Goal: Task Accomplishment & Management: Complete application form

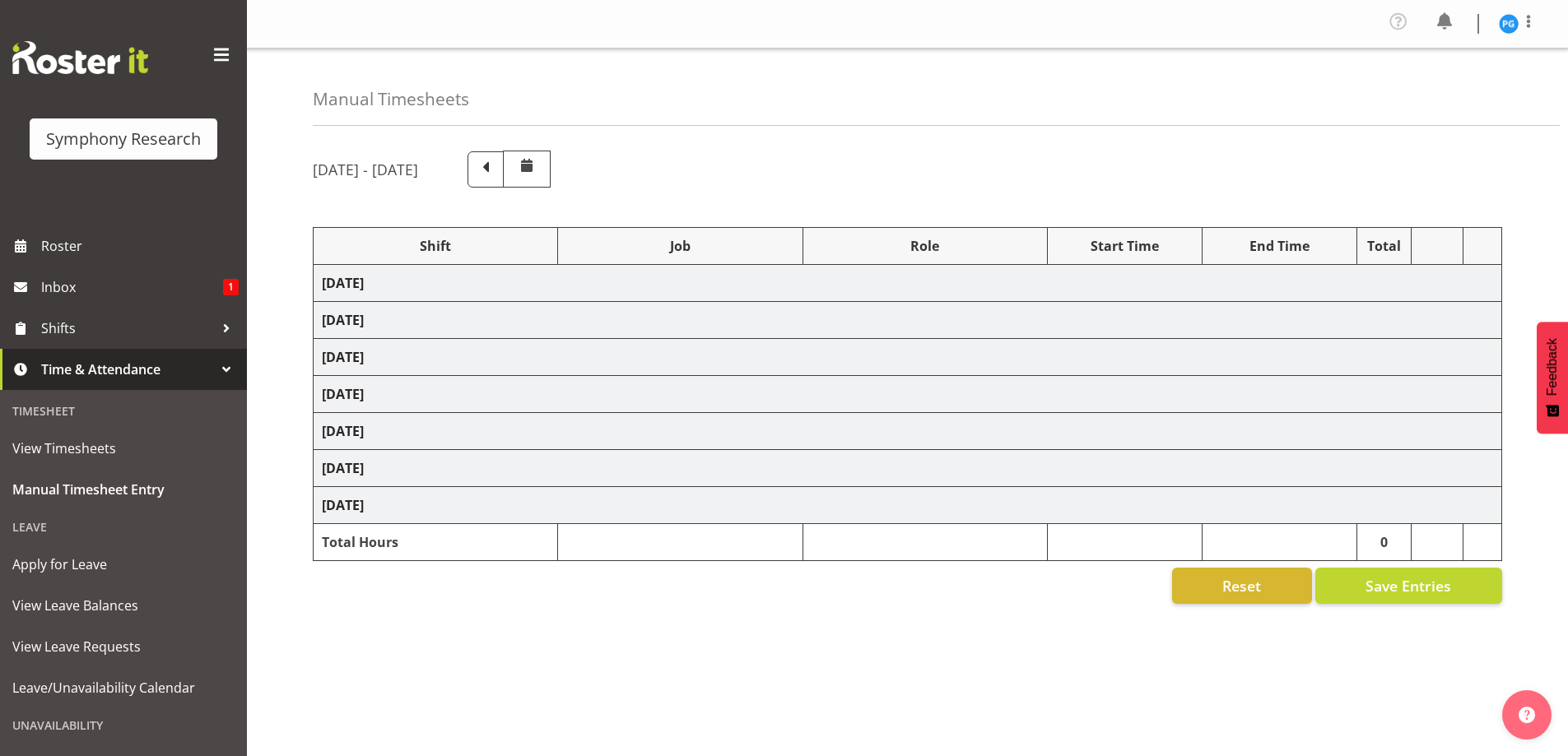
select select "48116"
select select "10587"
select select "48116"
select select "10587"
select select "47"
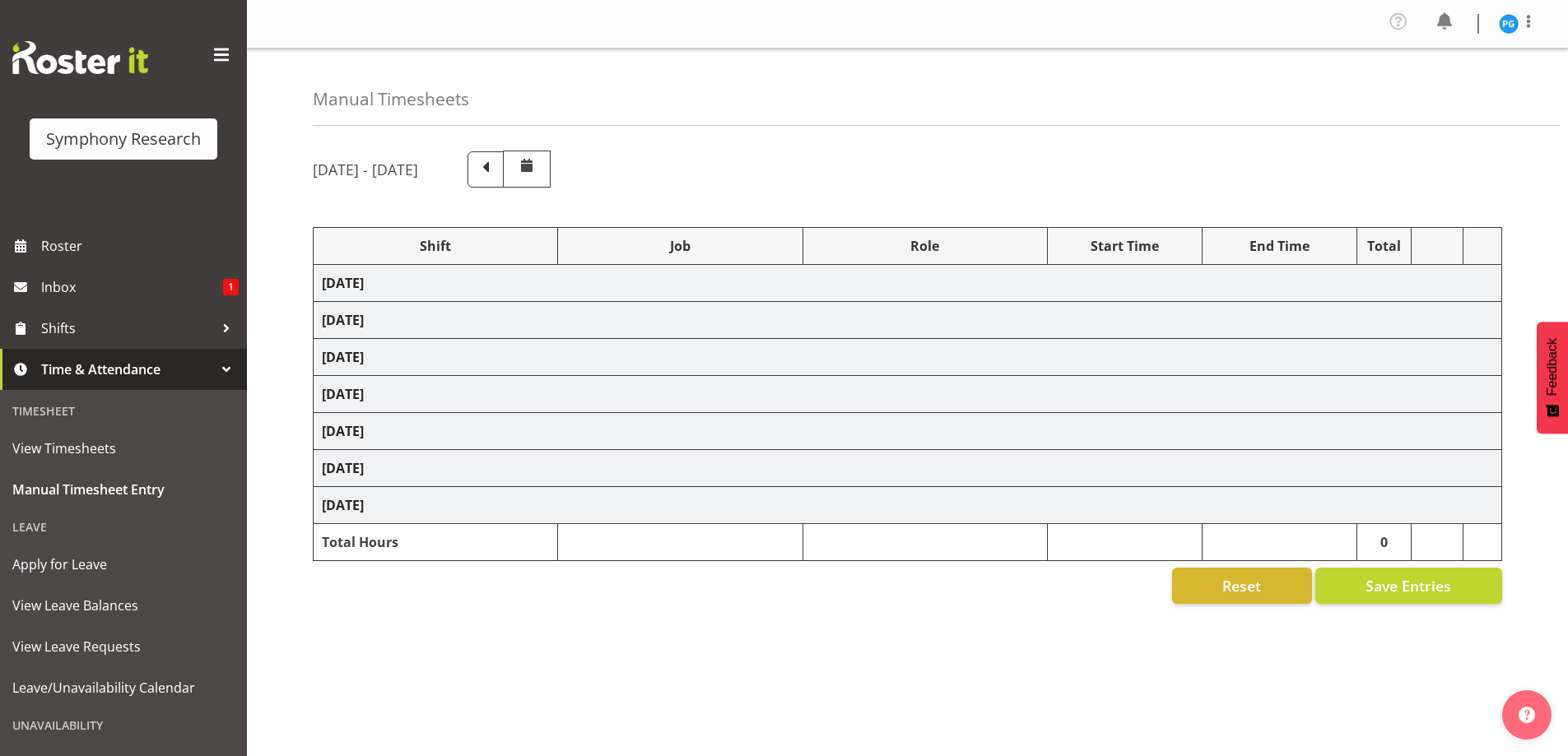
select select "26078"
select select "10587"
select select "47"
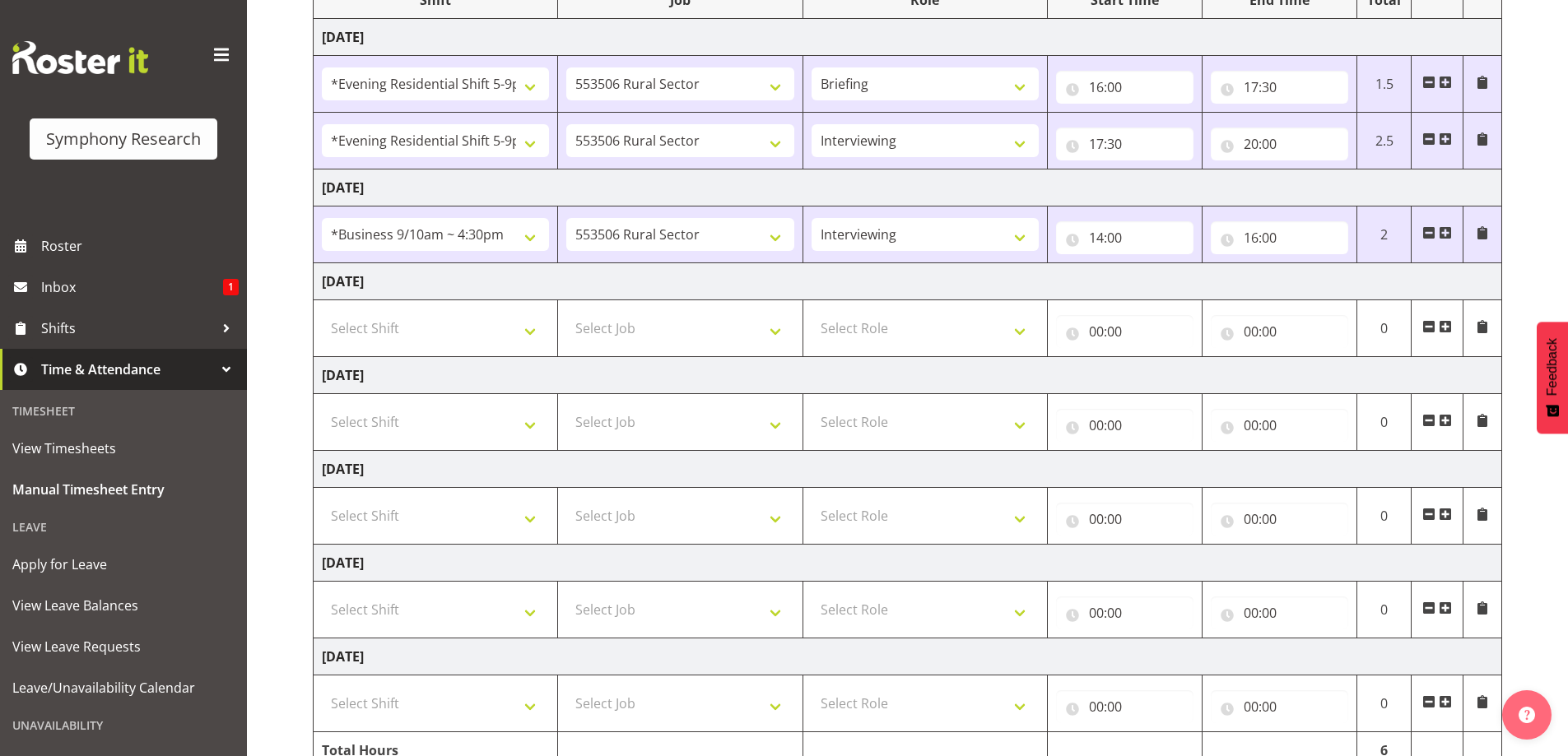
scroll to position [247, 0]
click at [531, 337] on select "Select Shift !!Weekend Residential (Roster IT Shift Label) *Business 9/10am ~ 4…" at bounding box center [436, 327] width 227 height 33
select select "48116"
click at [322, 311] on select "Select Shift !!Weekend Residential (Roster IT Shift Label) *Business 9/10am ~ 4…" at bounding box center [436, 327] width 227 height 33
click at [782, 331] on select "Select Job 550060 IF Admin 553492 World Poll Aus Wave 2 Main 2025 553493 World …" at bounding box center [680, 327] width 227 height 33
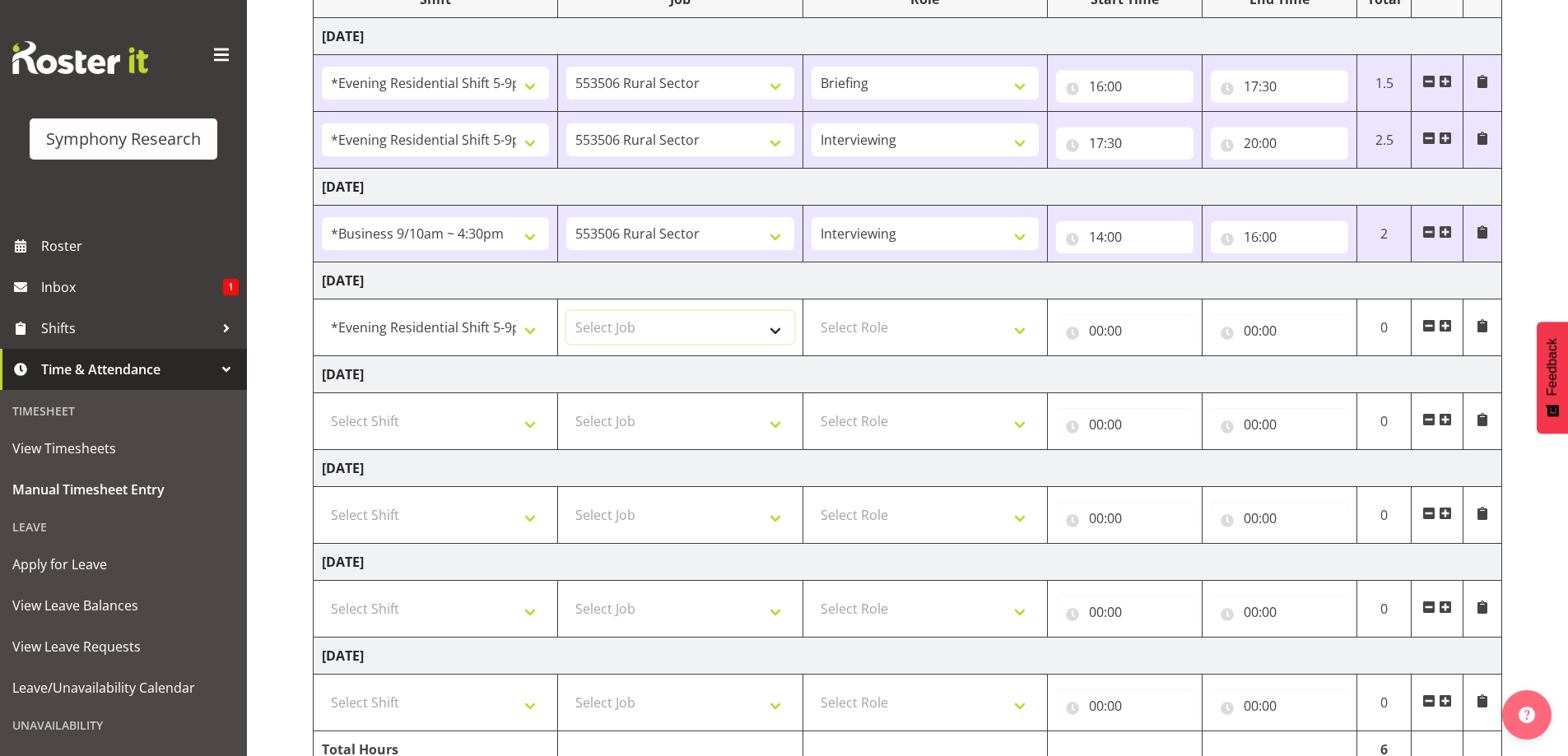
select select "10587"
click at [566, 311] on select "Select Job 550060 IF Admin 553492 World Poll Aus Wave 2 Main 2025 553493 World …" at bounding box center [680, 327] width 227 height 33
click at [1027, 341] on select "Select Role Briefing Interviewing" at bounding box center [925, 327] width 227 height 33
select select "47"
click at [812, 311] on select "Select Role Briefing Interviewing" at bounding box center [925, 327] width 227 height 33
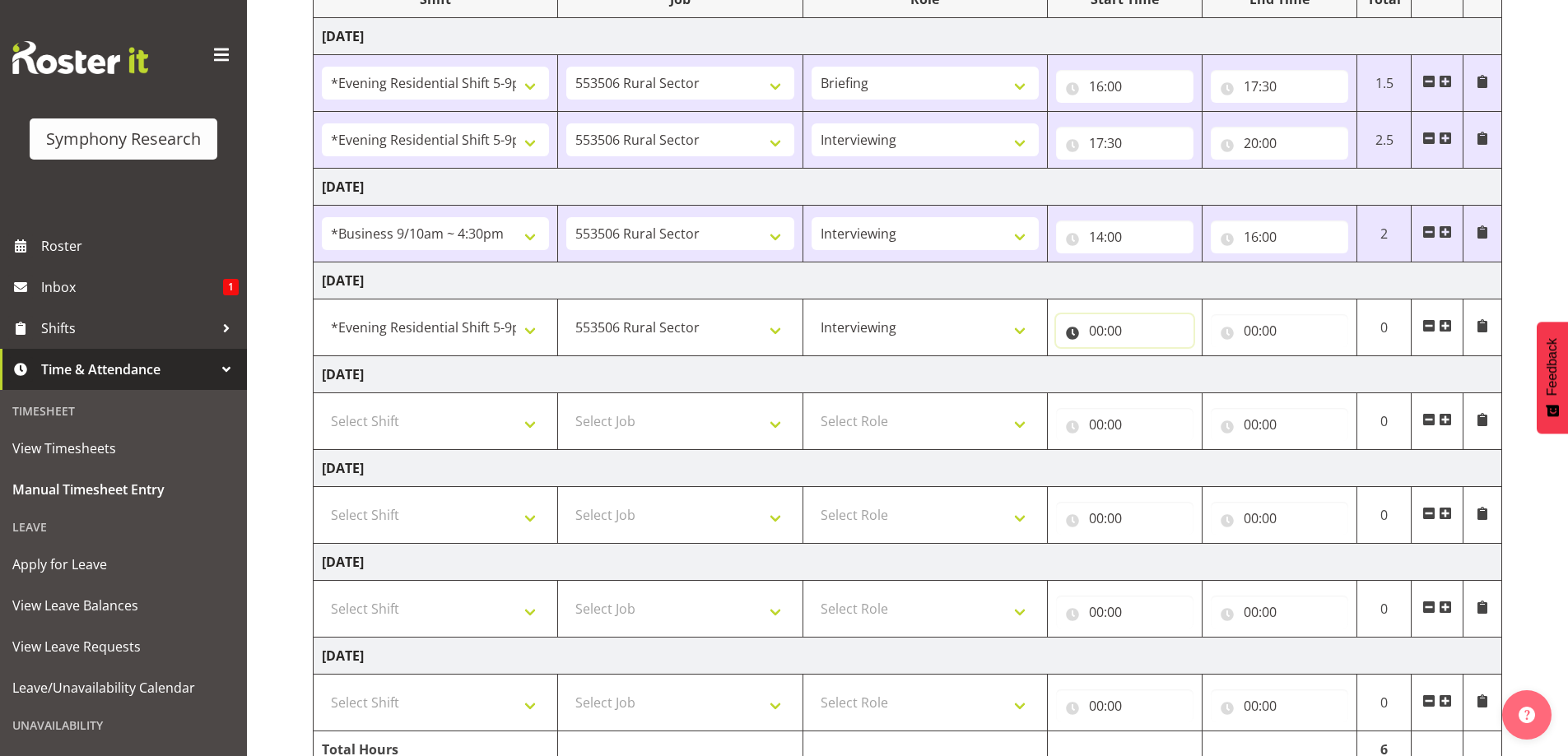
click at [1106, 331] on input "00:00" at bounding box center [1125, 330] width 137 height 33
click at [1170, 372] on select "00 01 02 03 04 05 06 07 08 09 10 11 12 13 14 15 16 17 18 19 20 21 22 23" at bounding box center [1168, 373] width 37 height 33
select select "16"
click at [1150, 357] on select "00 01 02 03 04 05 06 07 08 09 10 11 12 13 14 15 16 17 18 19 20 21 22 23" at bounding box center [1168, 373] width 37 height 33
type input "16:00"
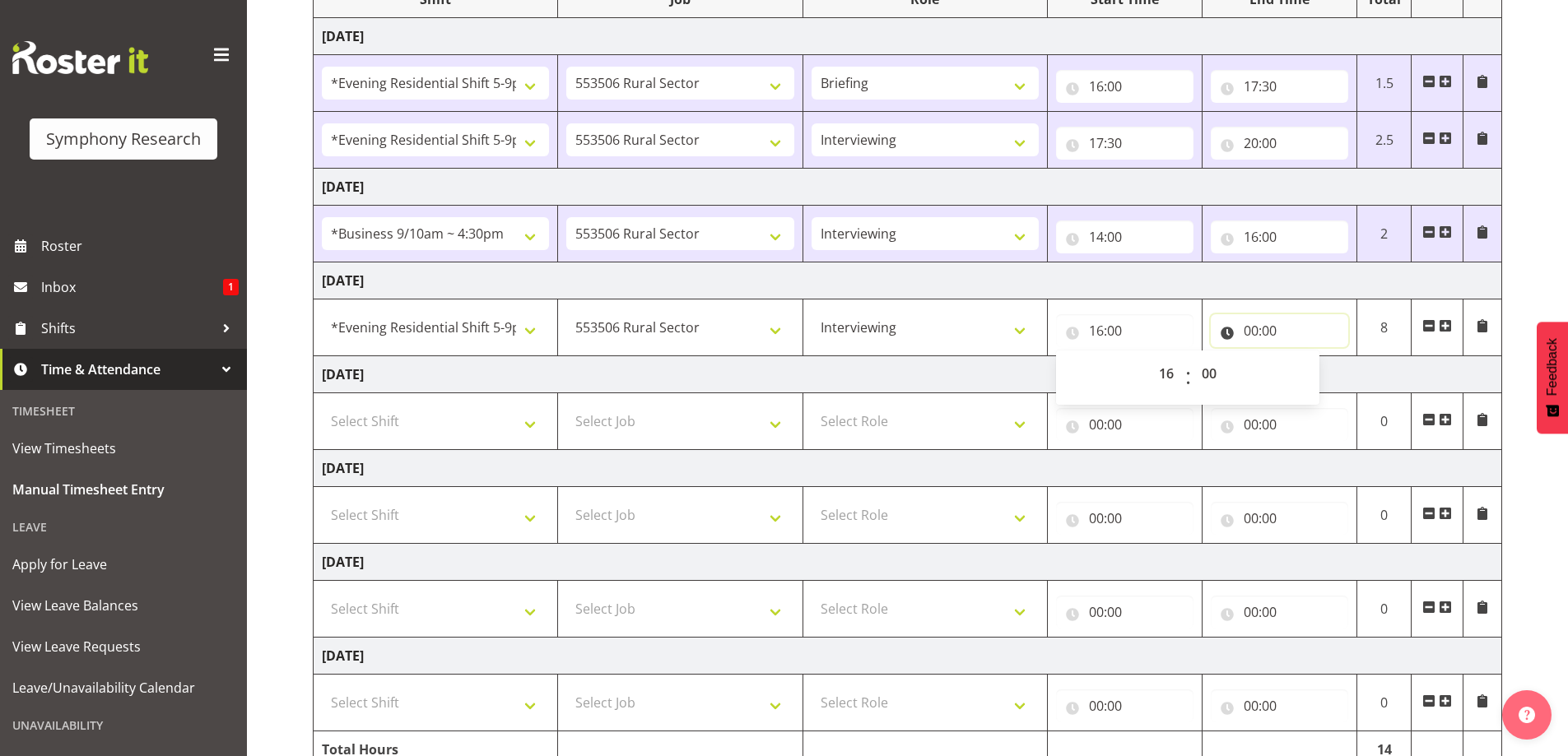
click at [1249, 327] on input "00:00" at bounding box center [1279, 330] width 137 height 33
click at [1324, 377] on select "00 01 02 03 04 05 06 07 08 09 10 11 12 13 14 15 16 17 18 19 20 21 22 23" at bounding box center [1322, 373] width 37 height 33
select select "20"
click at [1304, 357] on select "00 01 02 03 04 05 06 07 08 09 10 11 12 13 14 15 16 17 18 19 20 21 22 23" at bounding box center [1322, 373] width 37 height 33
type input "20:00"
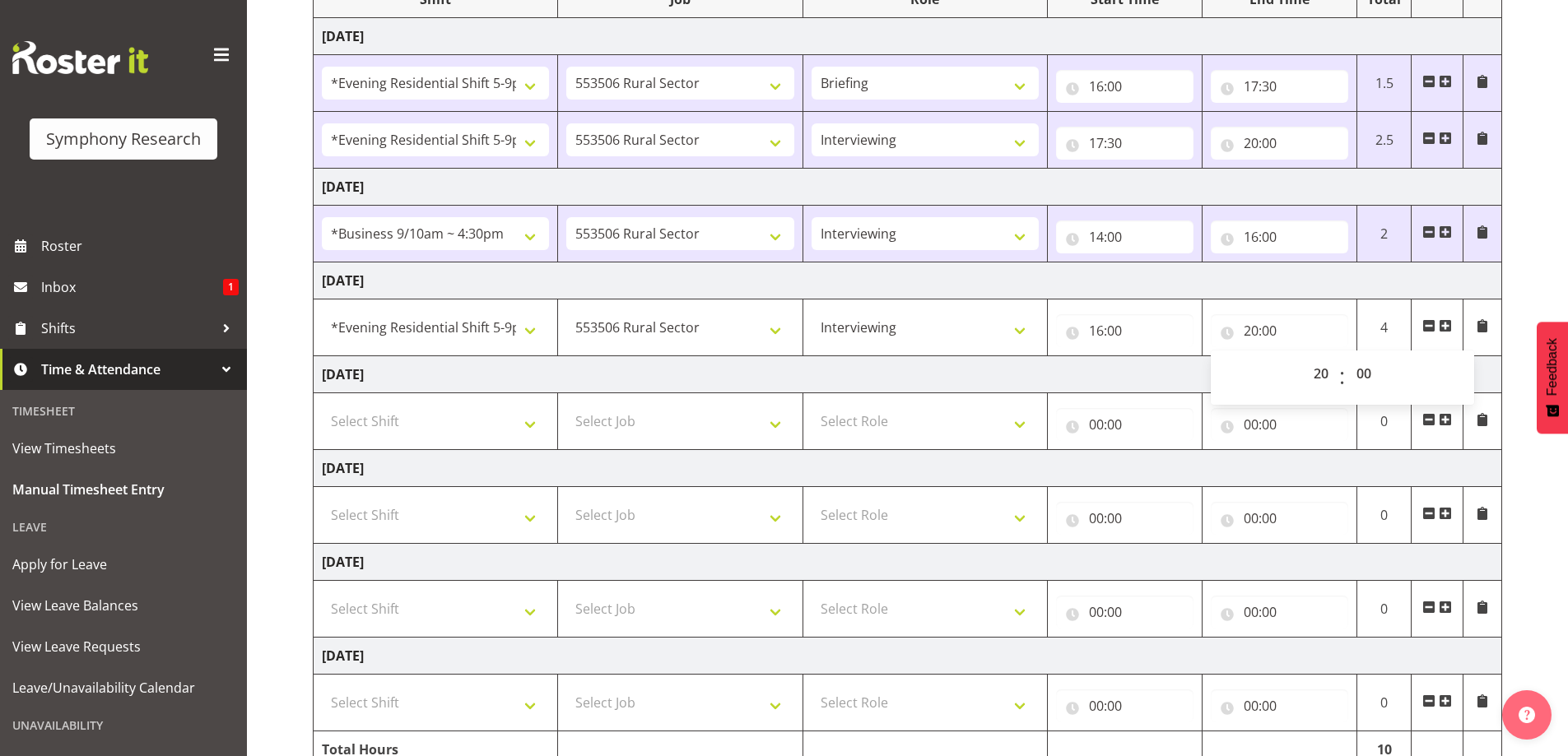
click at [1281, 286] on td "[DATE]" at bounding box center [907, 281] width 1189 height 37
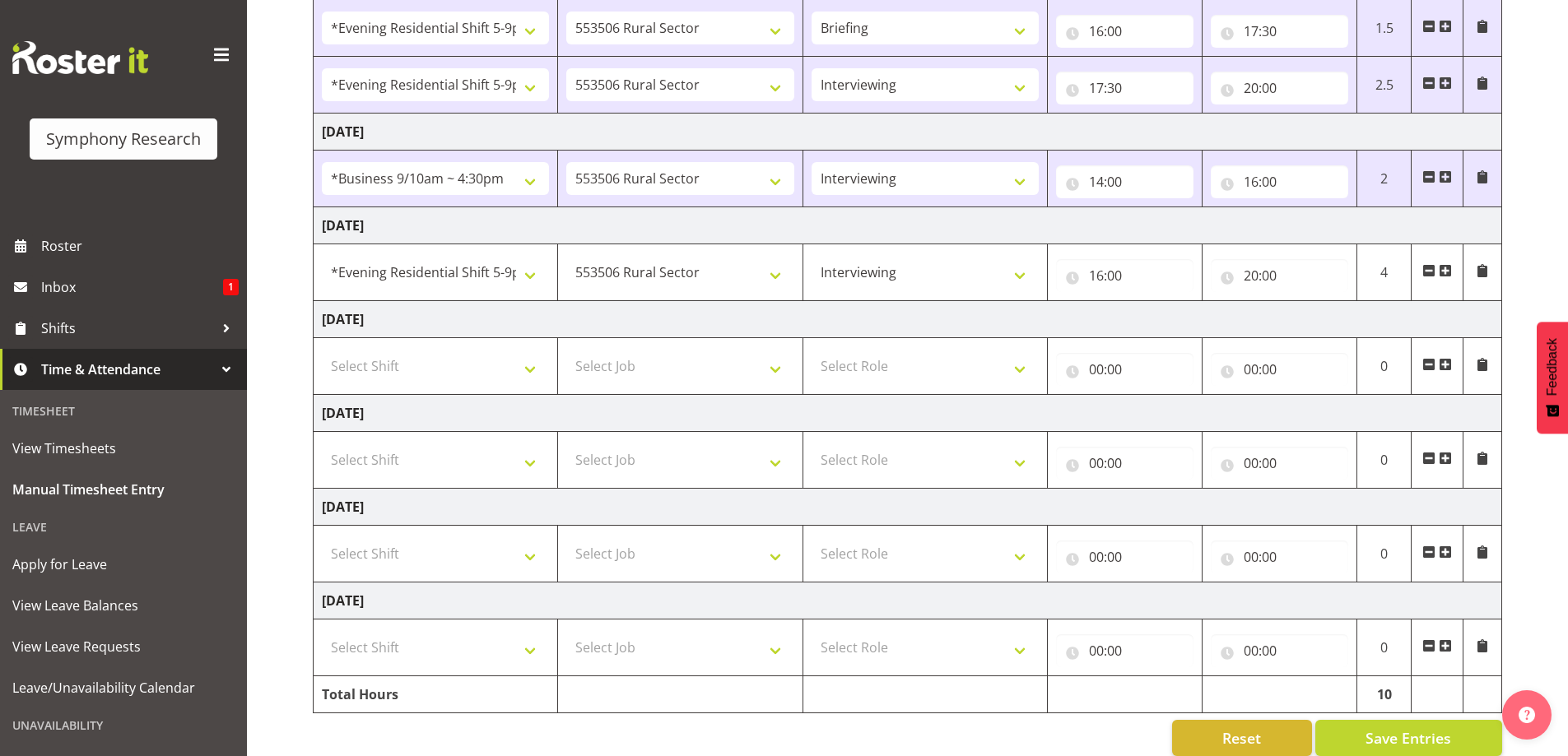
scroll to position [326, 0]
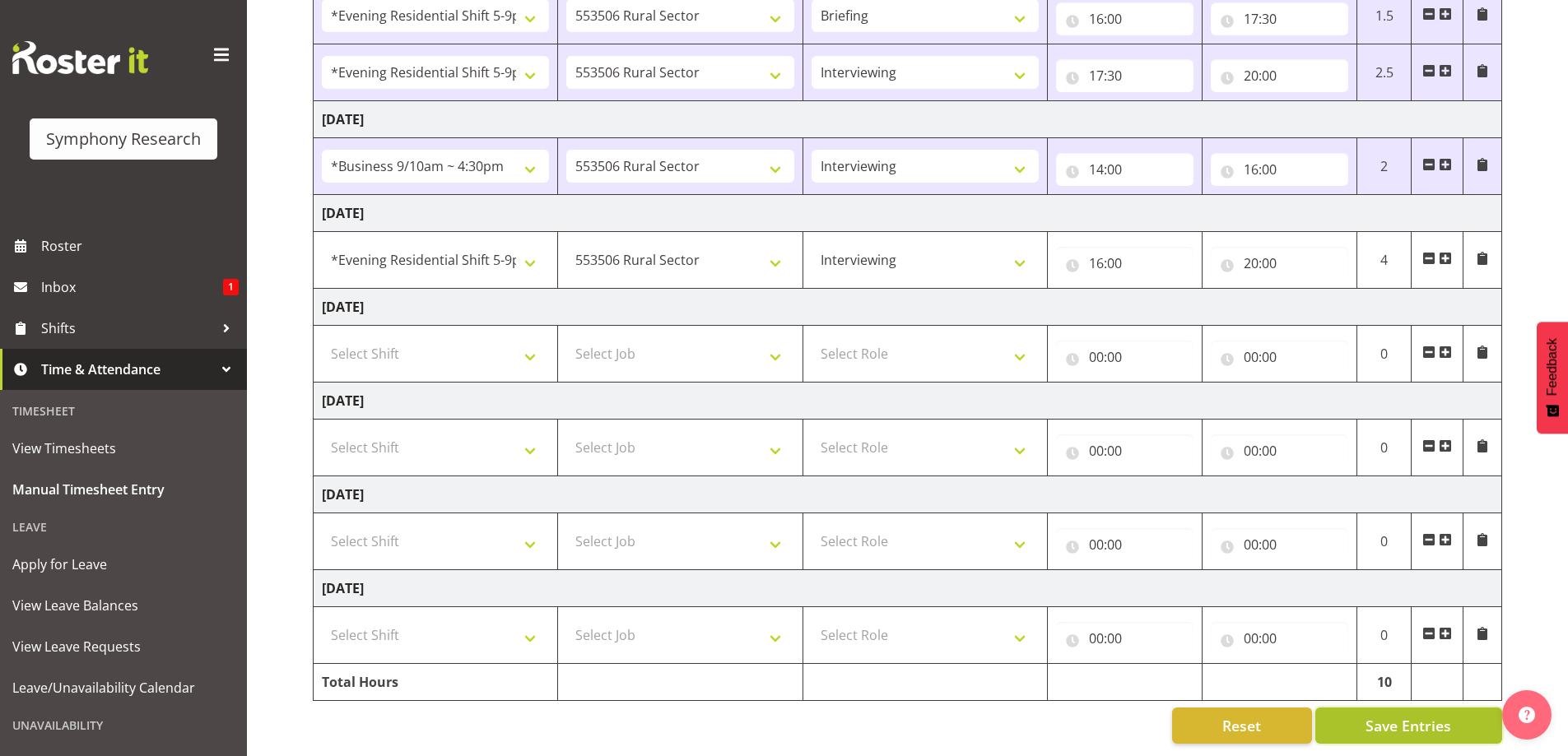
click at [1376, 724] on span "Save Entries" at bounding box center [1409, 726] width 86 height 22
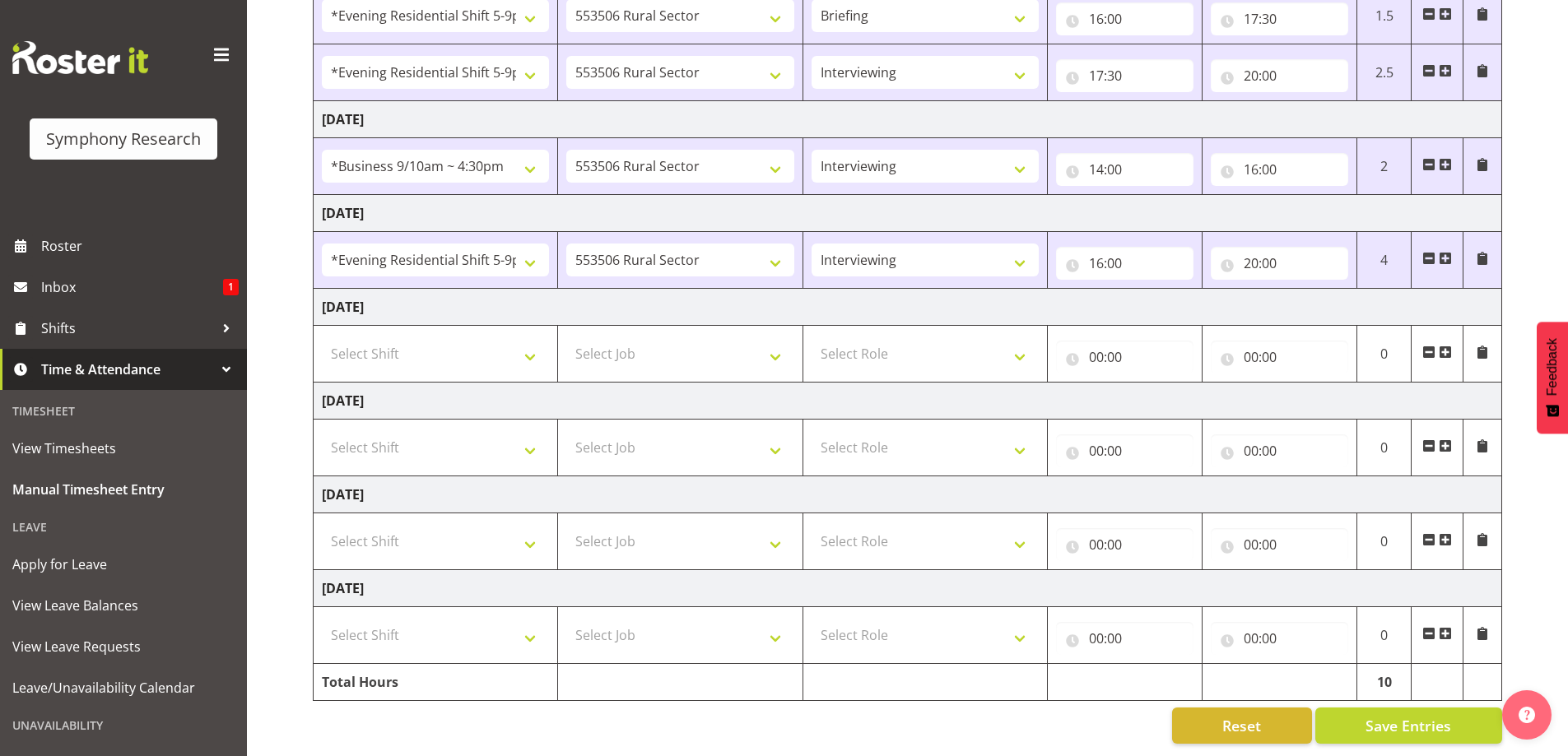
click at [1516, 635] on div "[DATE] - [DATE] Shift Job Role Start Time End Time Total [DATE] !!Weekend Resid…" at bounding box center [940, 289] width 1256 height 932
click at [1529, 139] on div "[DATE] - [DATE] Shift Job Role Start Time End Time Total [DATE] !!Weekend Resid…" at bounding box center [940, 289] width 1256 height 932
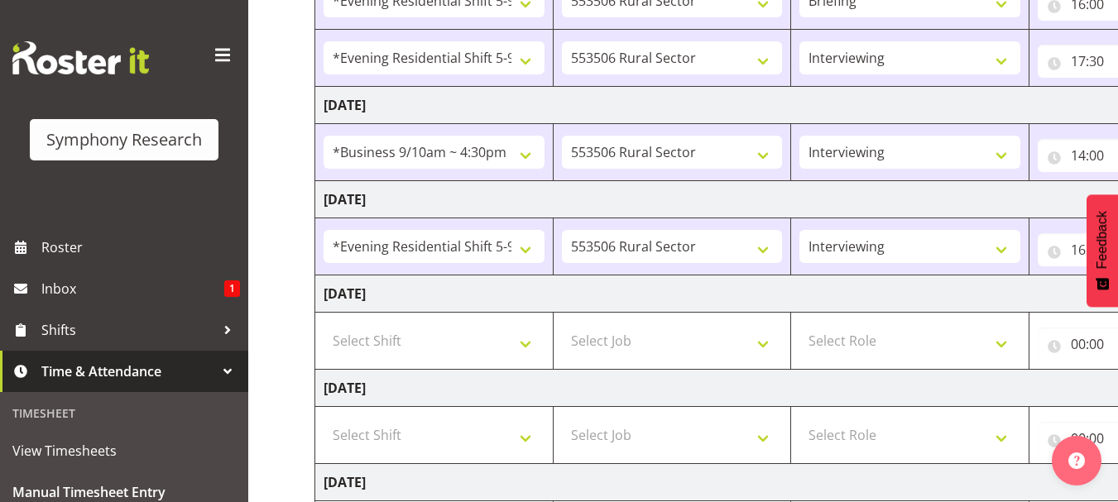
scroll to position [248, 0]
